Goal: Participate in discussion: Engage in conversation with other users on a specific topic

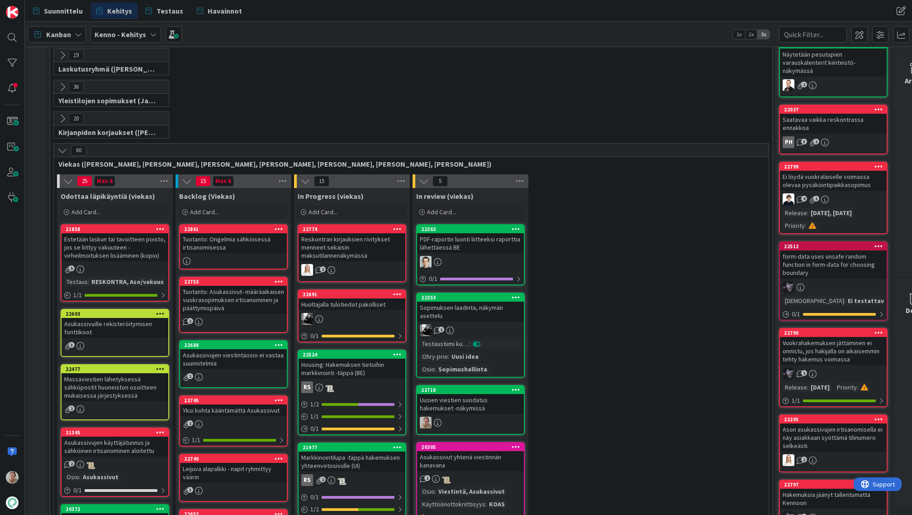
scroll to position [192, 0]
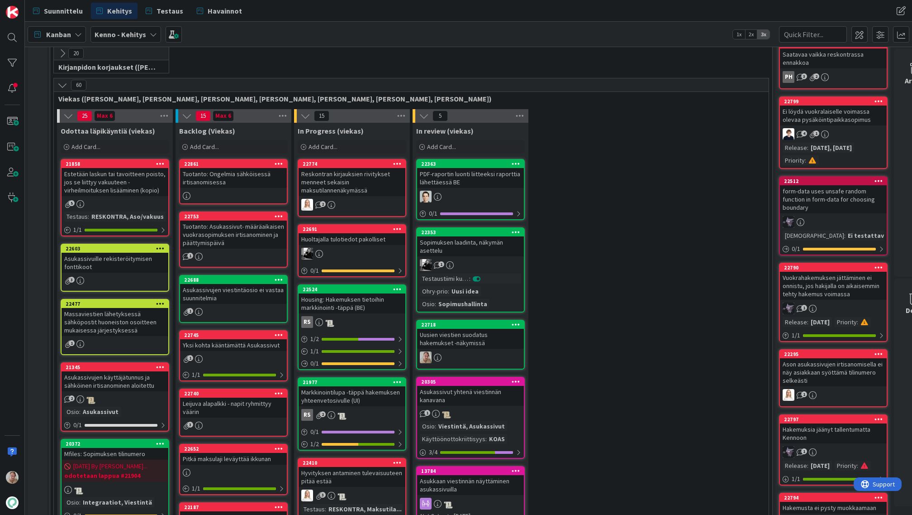
click at [231, 172] on div "Tuotanto: Ongelmia sähköisessä irtisanomisessa" at bounding box center [233, 178] width 107 height 20
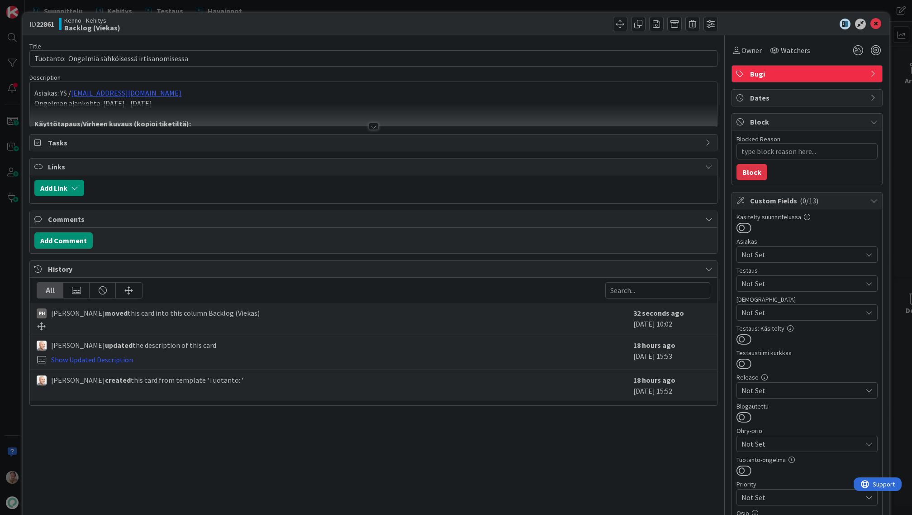
click at [280, 95] on p "Asiakas: YS / veikka.paavilainen@ysaatio.fi" at bounding box center [373, 93] width 678 height 10
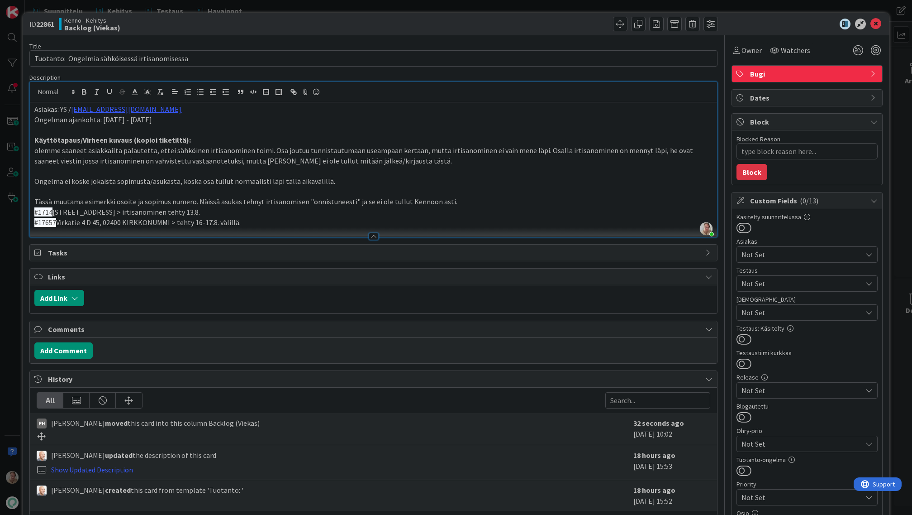
type textarea "x"
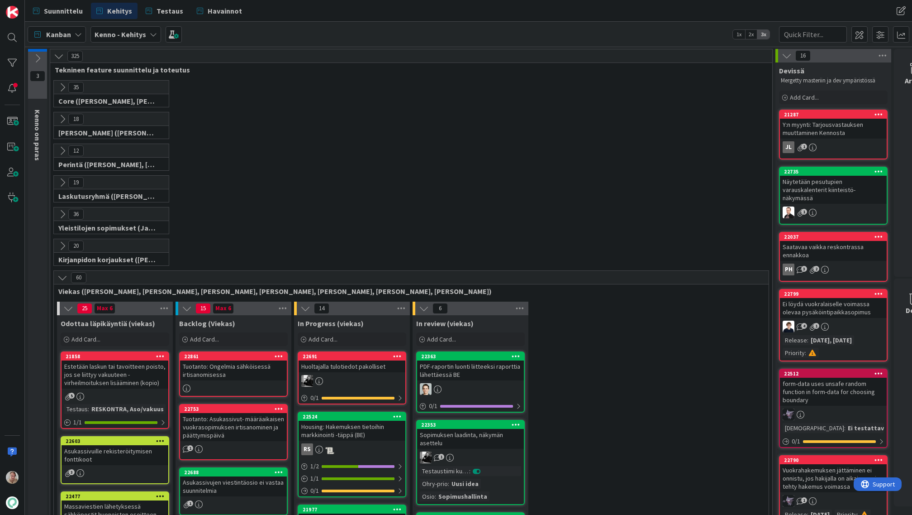
scroll to position [3955, 0]
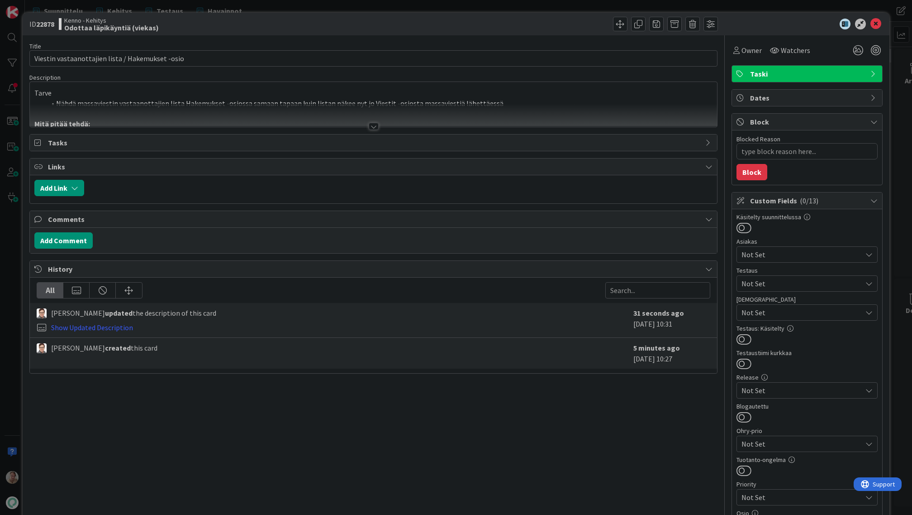
click at [372, 102] on li "Nähdä massaviestin vastaanottajien lista Hakemukset -osiossa samaan tapaan kuin…" at bounding box center [378, 103] width 667 height 10
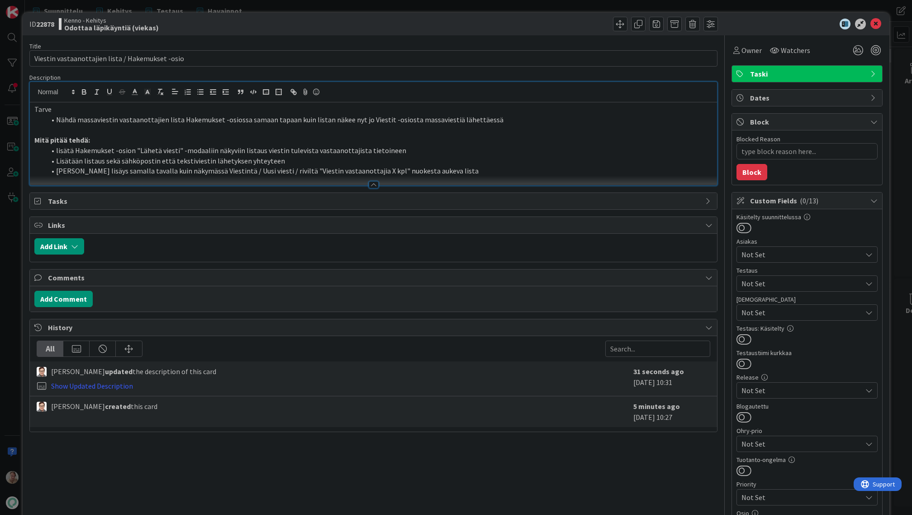
type textarea "x"
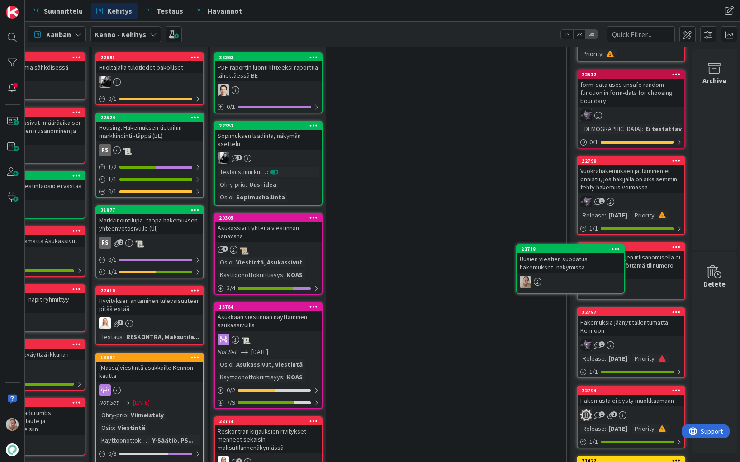
scroll to position [299, 209]
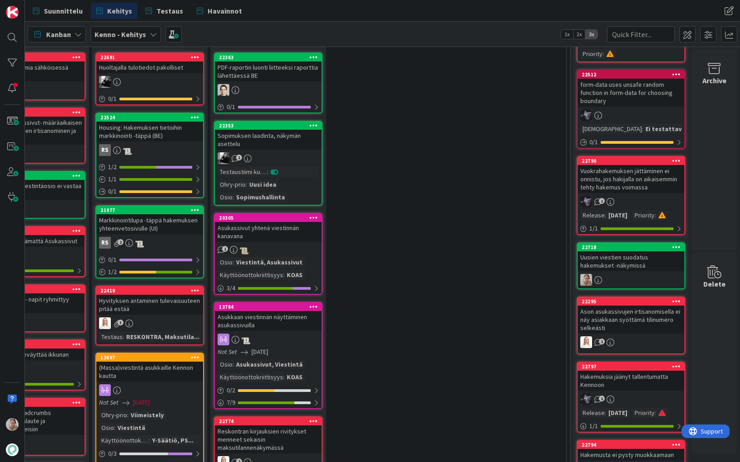
click at [672, 244] on icon at bounding box center [676, 247] width 9 height 6
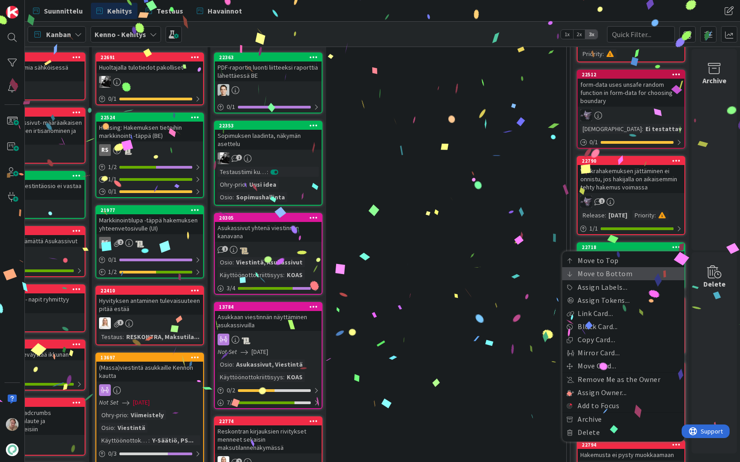
click at [606, 267] on link "Move to Bottom" at bounding box center [623, 273] width 122 height 13
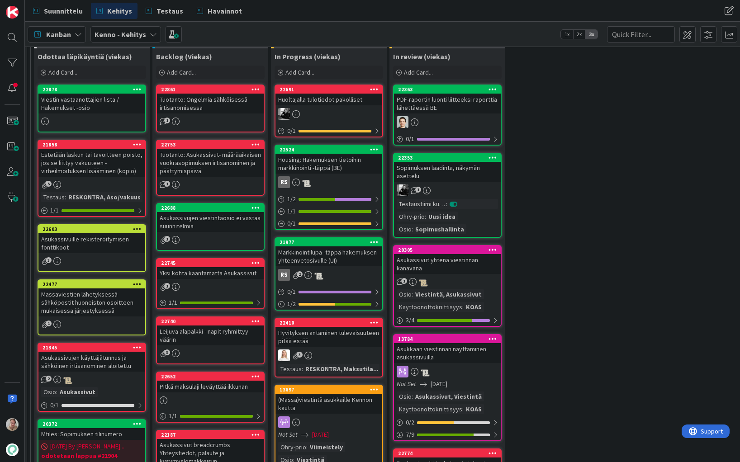
scroll to position [231, 23]
